Goal: Use online tool/utility: Utilize a website feature to perform a specific function

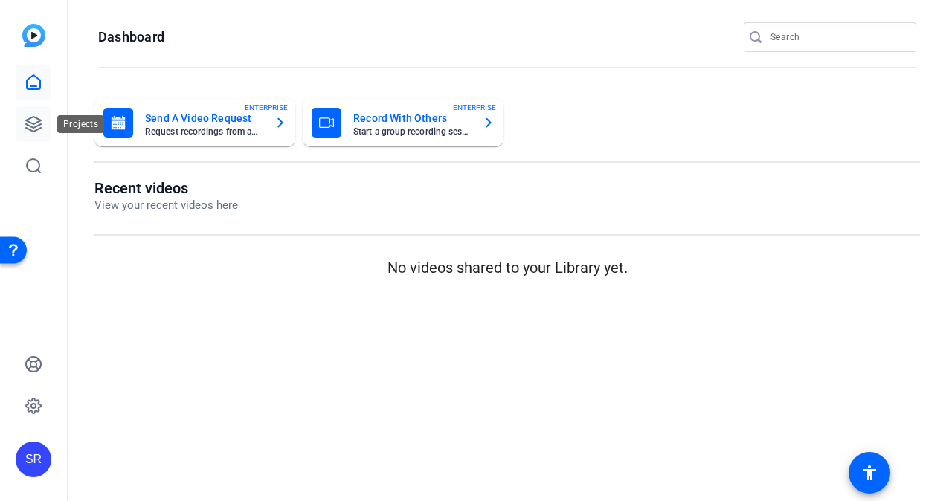
click at [43, 125] on link at bounding box center [34, 124] width 36 height 36
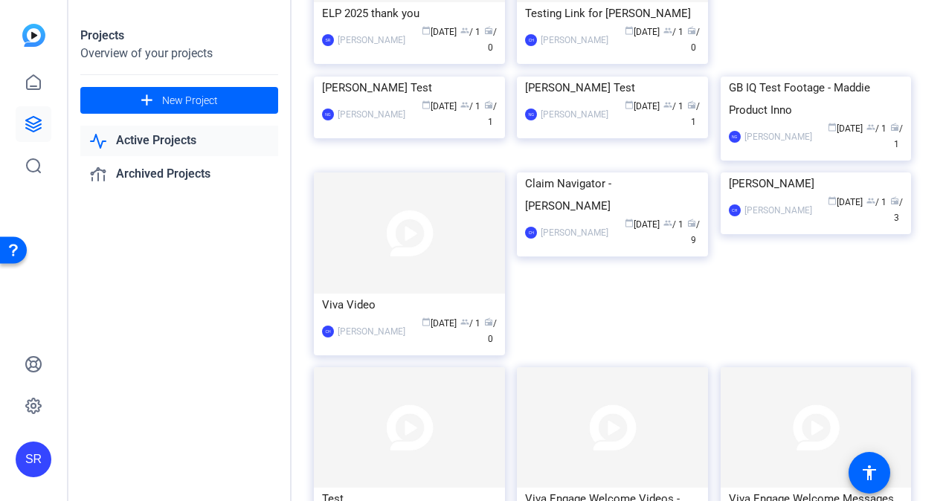
scroll to position [2256, 0]
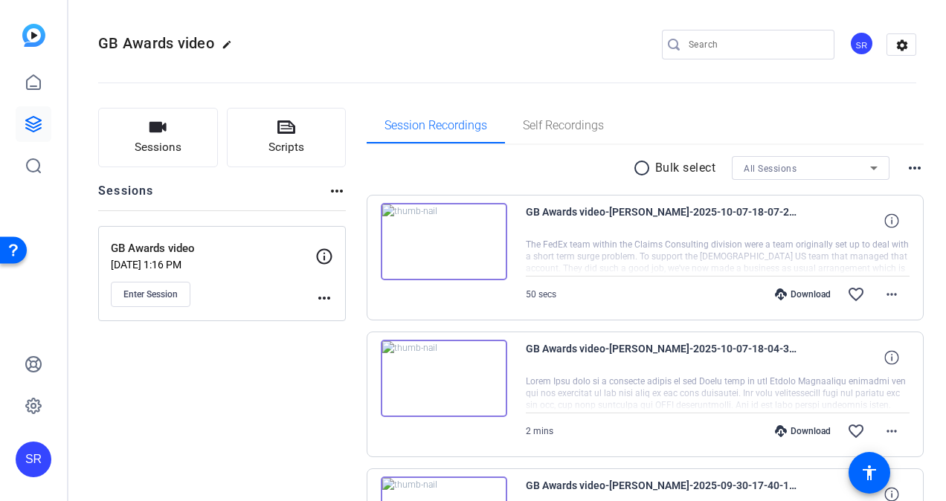
click at [131, 306] on div "GB Awards video Sep 10, 2025 @ 1:16 PM Enter Session more_horiz" at bounding box center [222, 273] width 248 height 95
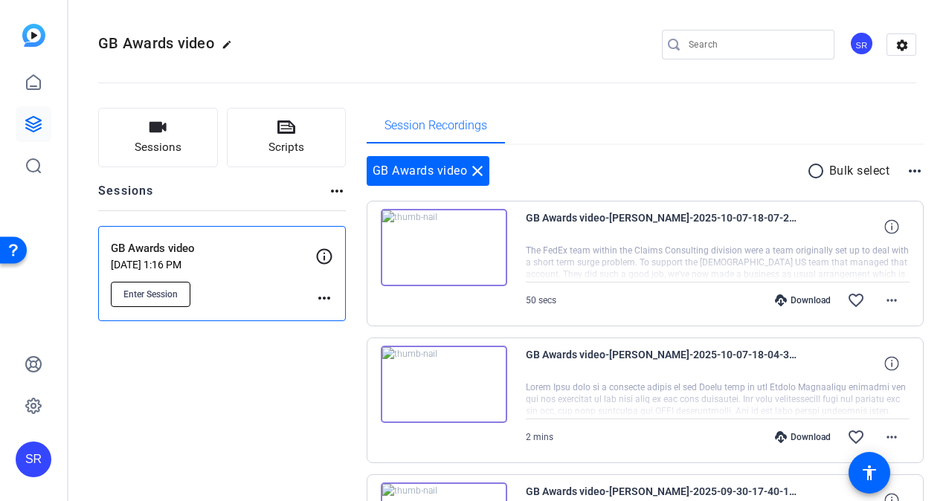
click at [167, 294] on span "Enter Session" at bounding box center [150, 294] width 54 height 12
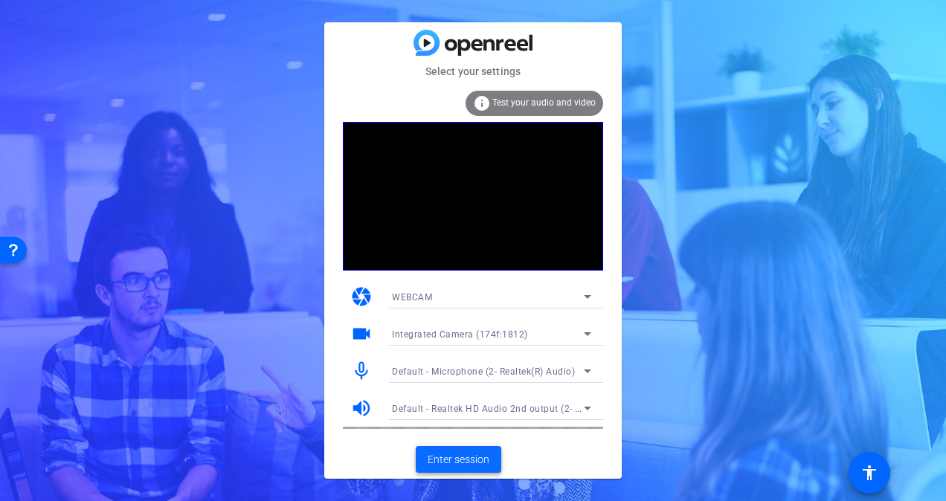
click at [436, 460] on span "Enter session" at bounding box center [458, 460] width 62 height 16
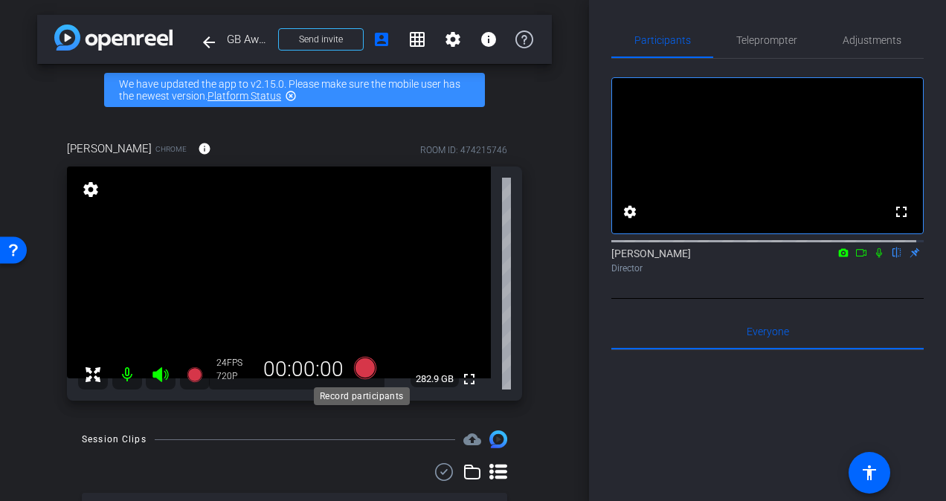
click at [361, 369] on icon at bounding box center [365, 368] width 22 height 22
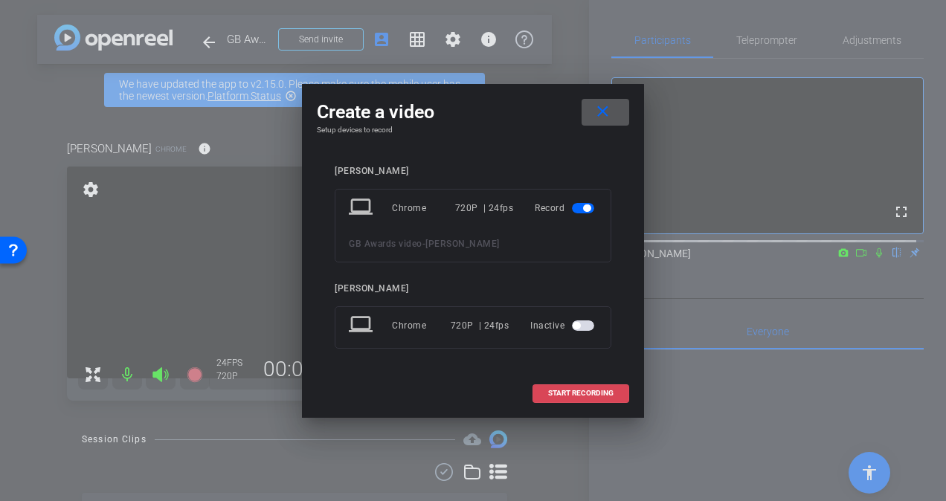
click at [584, 396] on span "START RECORDING" at bounding box center [580, 393] width 65 height 7
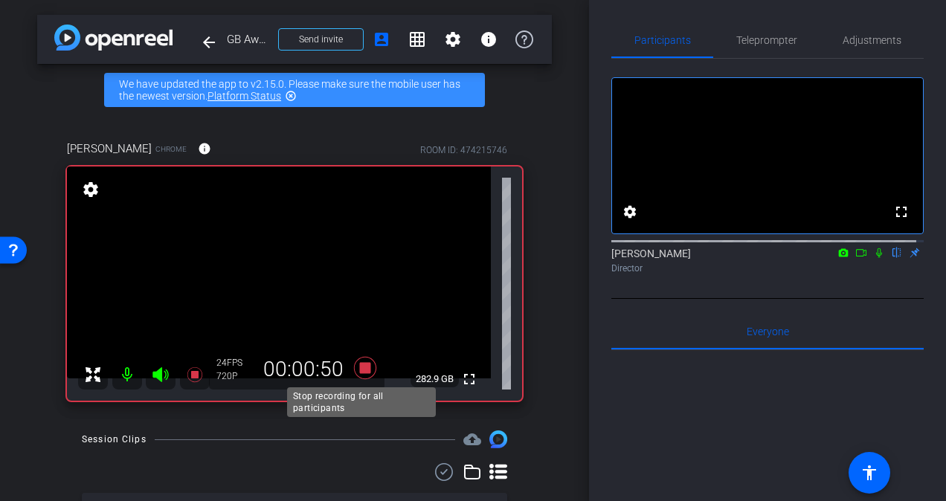
click at [363, 367] on icon at bounding box center [365, 368] width 22 height 22
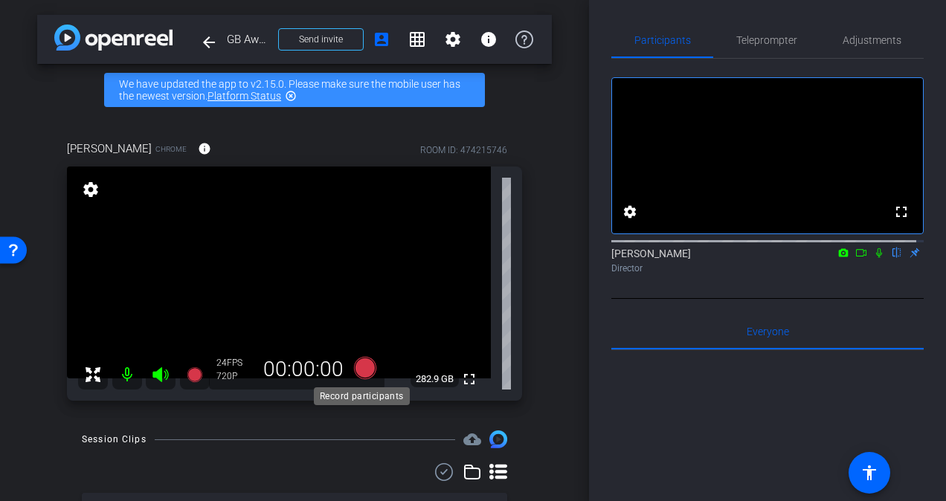
click at [358, 364] on icon at bounding box center [365, 368] width 22 height 22
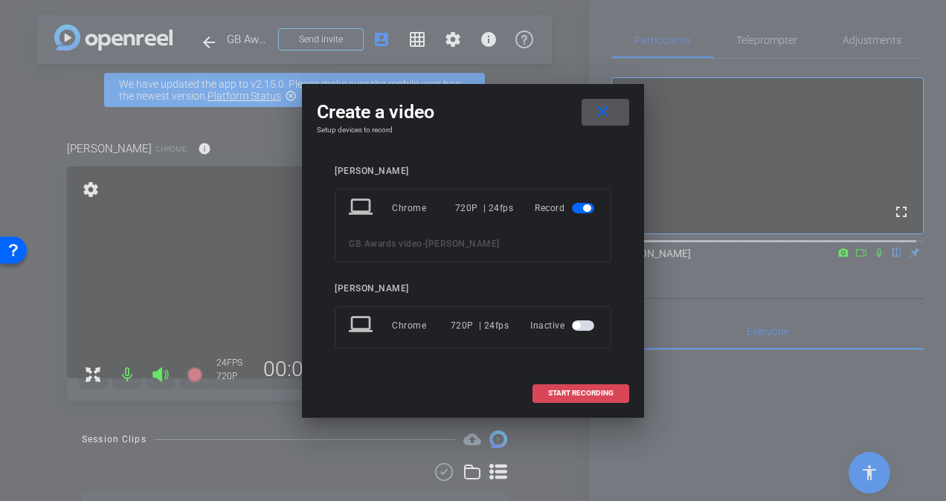
click at [571, 393] on span "START RECORDING" at bounding box center [580, 393] width 65 height 7
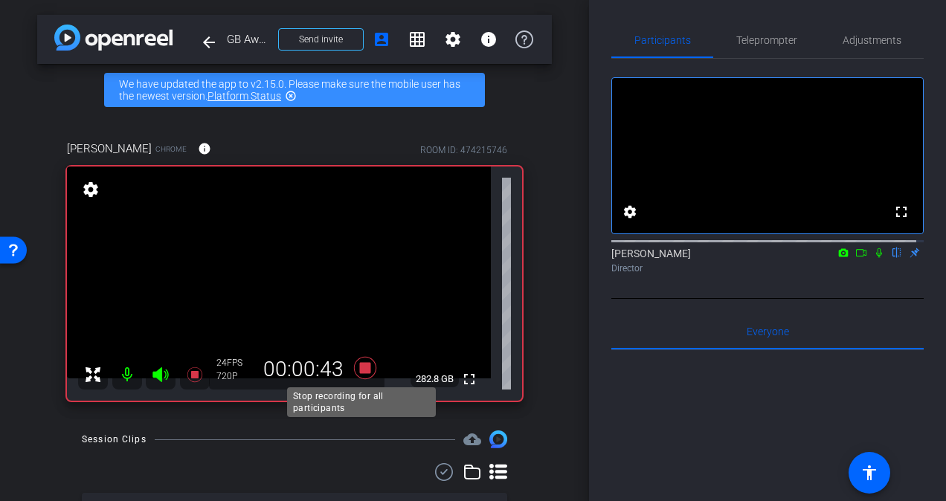
click at [366, 366] on icon at bounding box center [365, 368] width 22 height 22
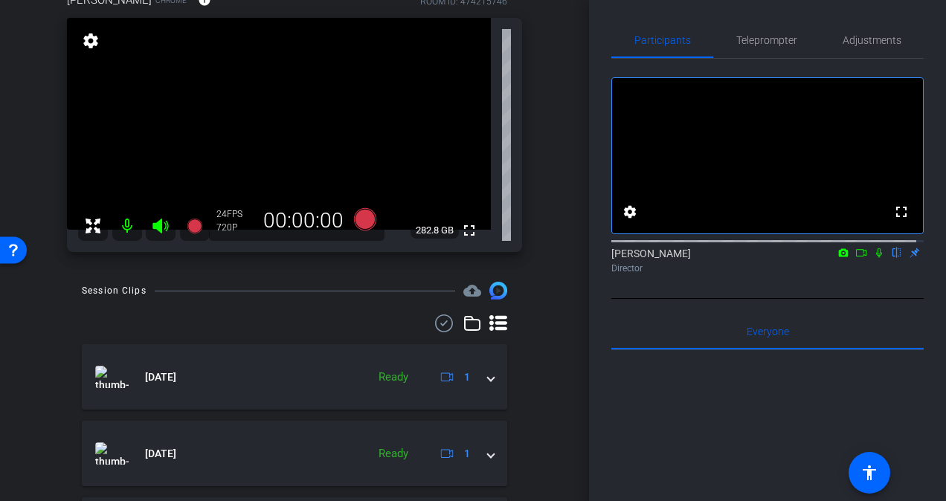
scroll to position [74, 0]
